Goal: Information Seeking & Learning: Learn about a topic

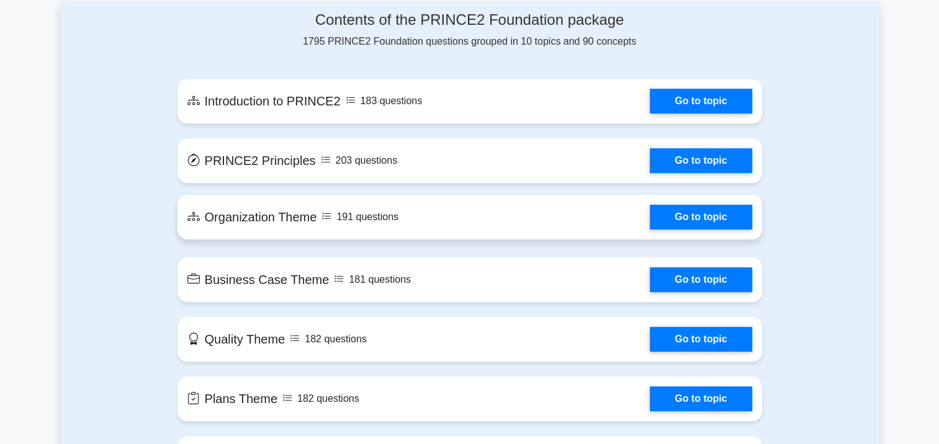
scroll to position [806, 0]
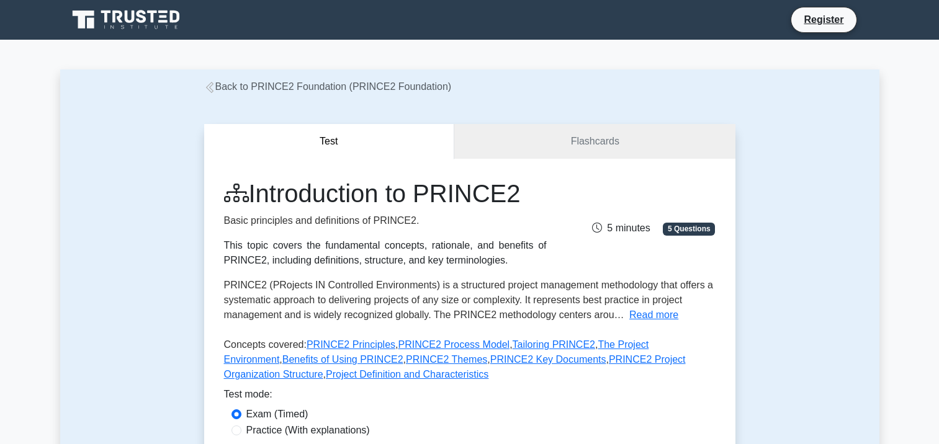
scroll to position [372, 0]
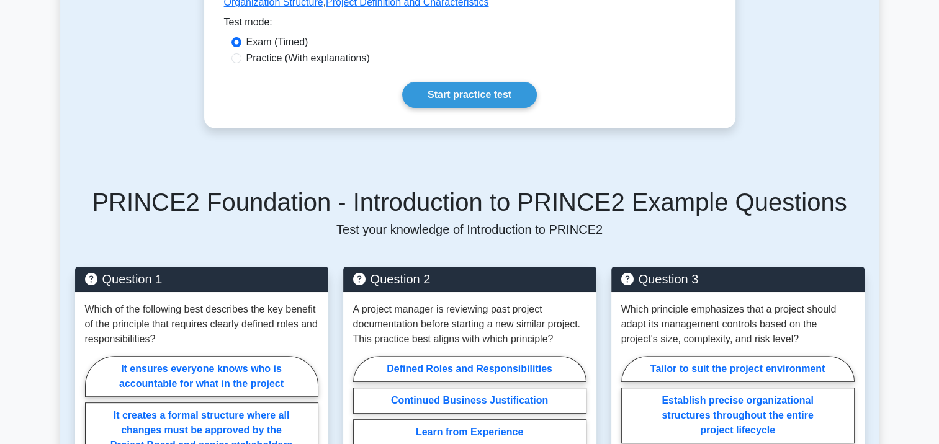
click at [514, 82] on link "Start practice test" at bounding box center [469, 95] width 135 height 26
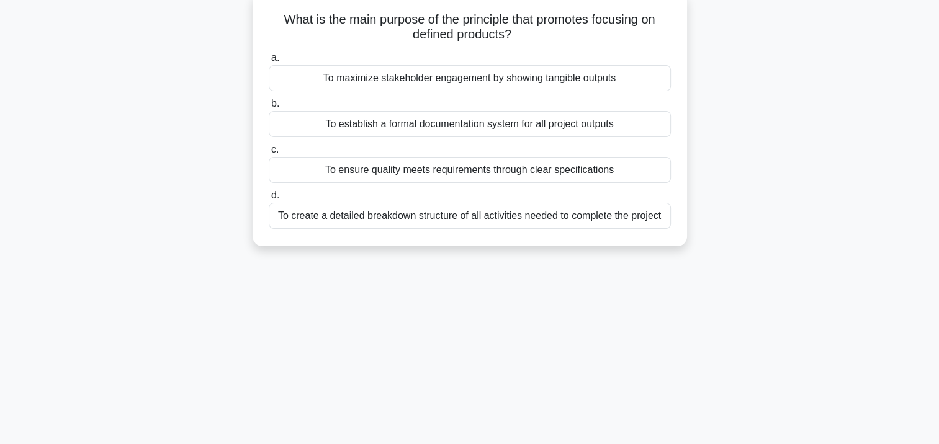
scroll to position [241, 0]
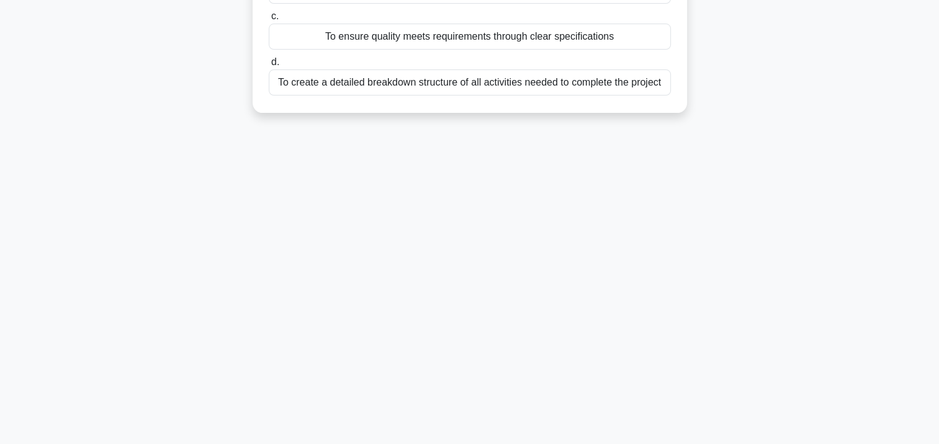
click at [269, 69] on div "To create a detailed breakdown structure of all activities needed to complete t…" at bounding box center [470, 82] width 402 height 26
click at [269, 58] on input "d. To create a detailed breakdown structure of all activities needed to complet…" at bounding box center [269, 62] width 0 height 8
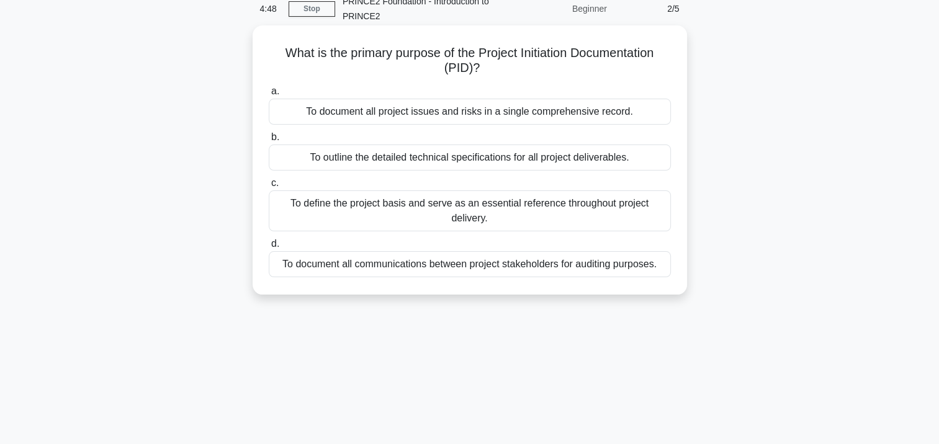
scroll to position [62, 0]
